Goal: Information Seeking & Learning: Understand process/instructions

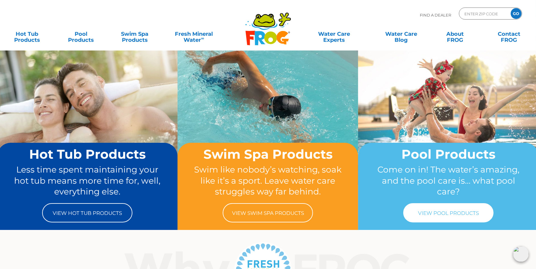
click at [474, 207] on link "View Pool Products" at bounding box center [448, 212] width 90 height 19
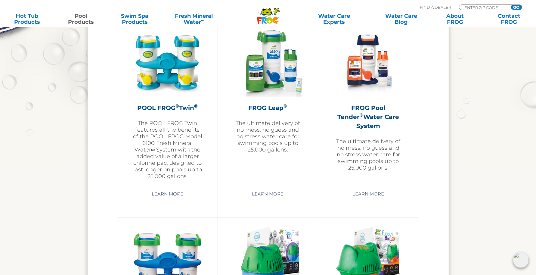
scroll to position [1053, 0]
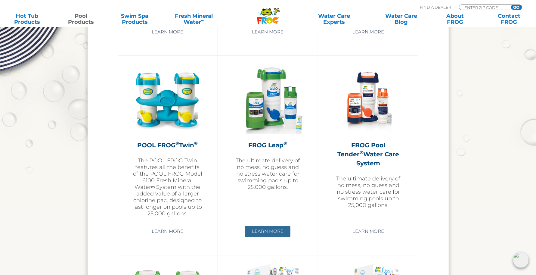
click at [276, 229] on link "Learn More" at bounding box center [267, 231] width 45 height 11
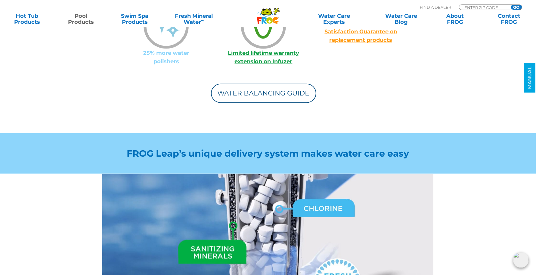
scroll to position [602, 0]
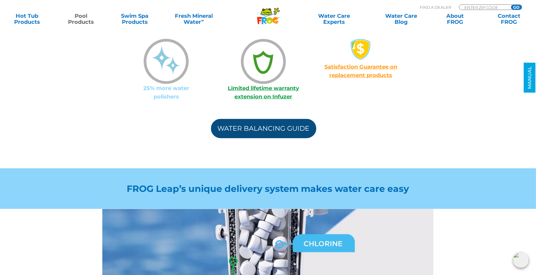
click at [251, 119] on link "Water Balancing Guide" at bounding box center [263, 128] width 105 height 19
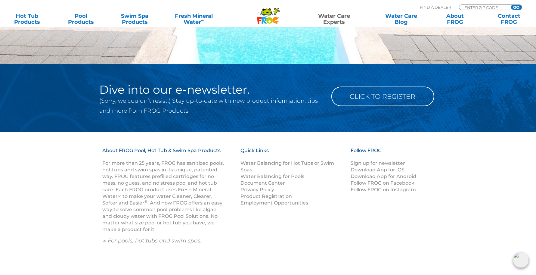
scroll to position [752, 0]
